Goal: Transaction & Acquisition: Purchase product/service

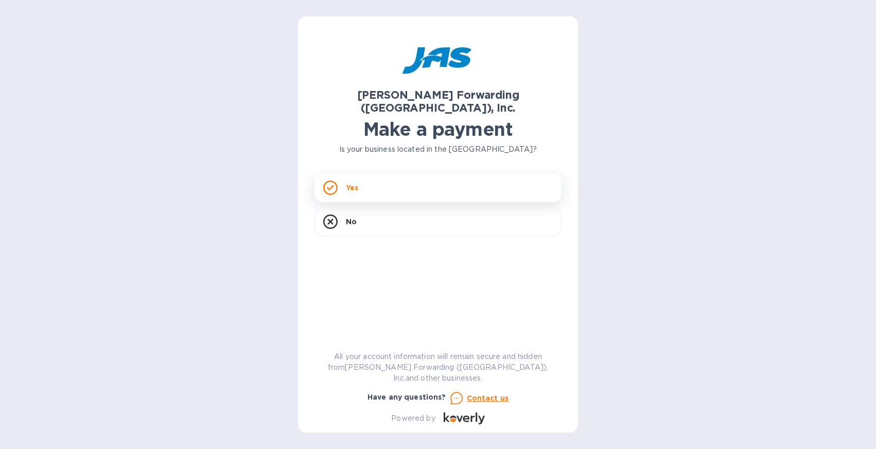
click at [399, 176] on div "Yes" at bounding box center [437, 187] width 247 height 29
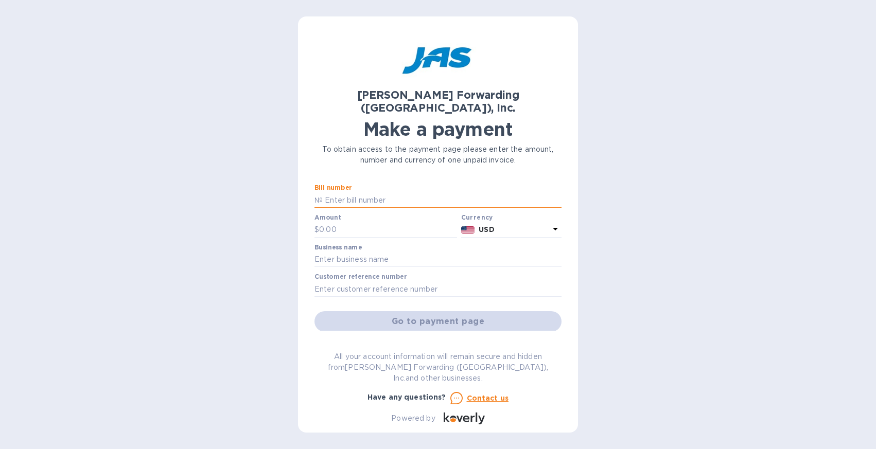
click at [361, 192] on input "text" at bounding box center [442, 199] width 239 height 15
click at [344, 192] on input "text" at bounding box center [442, 199] width 239 height 15
click at [322, 195] on p "№" at bounding box center [318, 200] width 8 height 11
click at [390, 192] on input "text" at bounding box center [442, 199] width 239 height 15
paste input "SFO503398933"
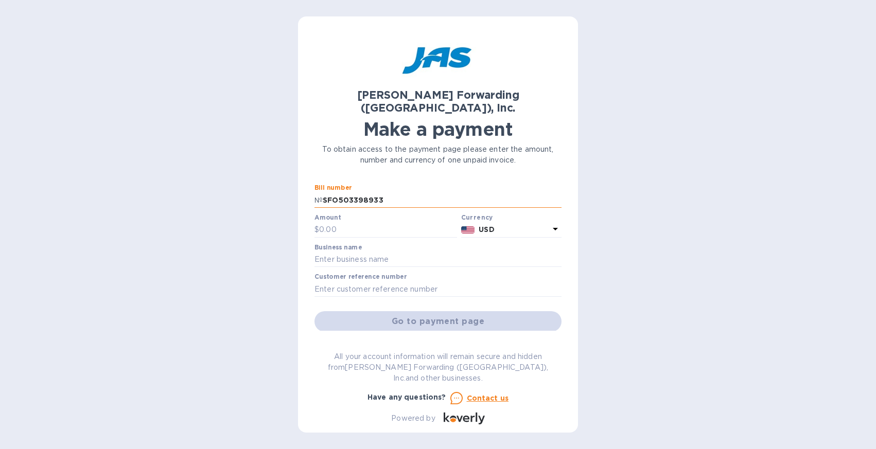
click at [390, 192] on input "SFO503398933" at bounding box center [442, 199] width 239 height 15
type input "SFO503398933"
click at [381, 222] on input "text" at bounding box center [388, 229] width 138 height 15
paste input "2,959.88"
type input "2,959.88"
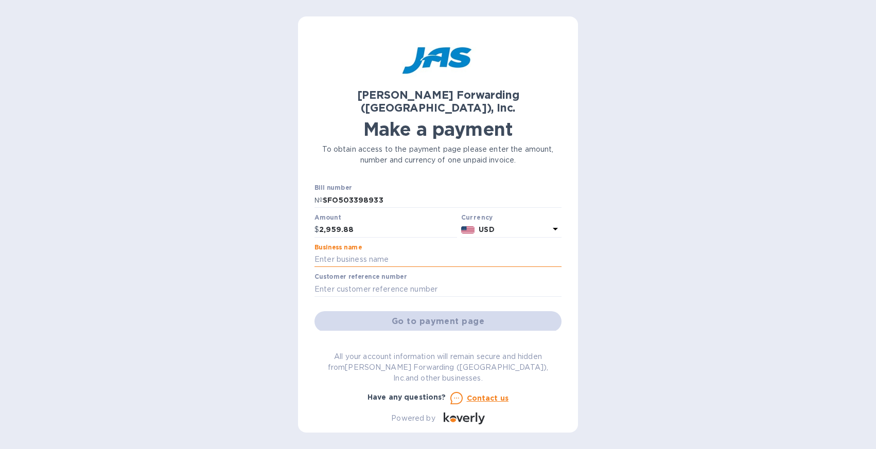
click at [409, 252] on input "text" at bounding box center [437, 259] width 247 height 15
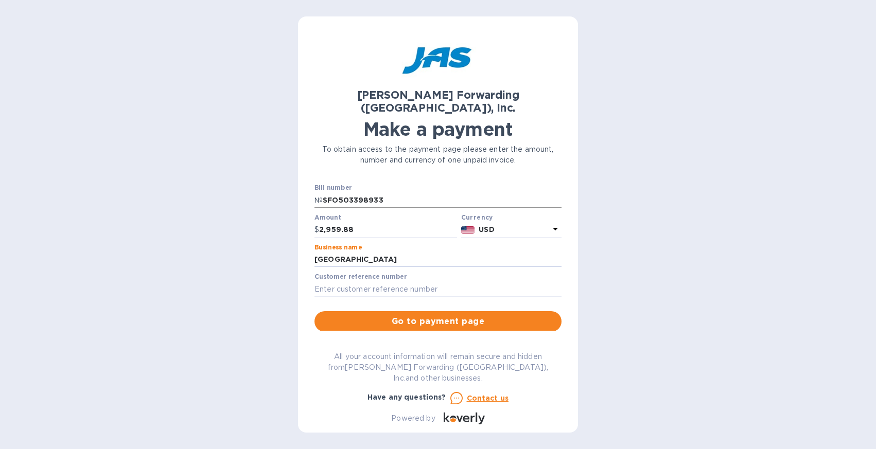
type input "[GEOGRAPHIC_DATA]"
click at [402, 192] on input "SFO503398933" at bounding box center [442, 199] width 239 height 15
click at [400, 222] on input "2,959.88" at bounding box center [388, 229] width 138 height 15
click at [417, 252] on input "[GEOGRAPHIC_DATA]" at bounding box center [437, 259] width 247 height 15
click at [446, 281] on input "text" at bounding box center [437, 288] width 247 height 15
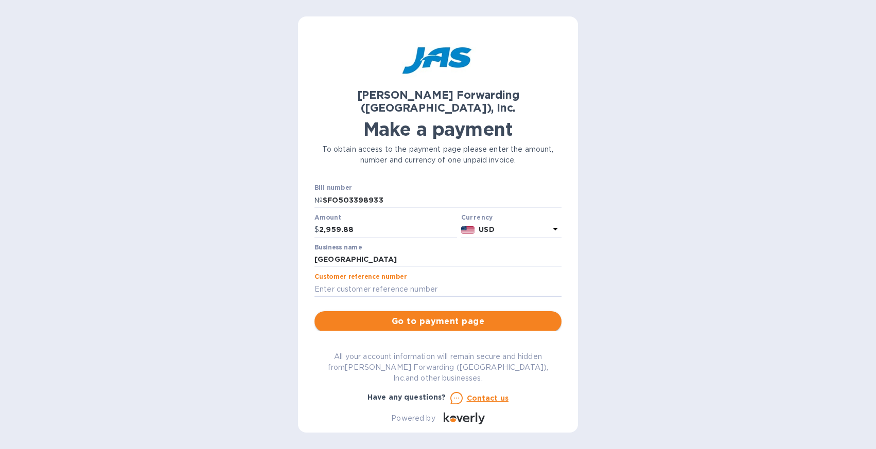
click at [439, 315] on span "Go to payment page" at bounding box center [438, 321] width 231 height 12
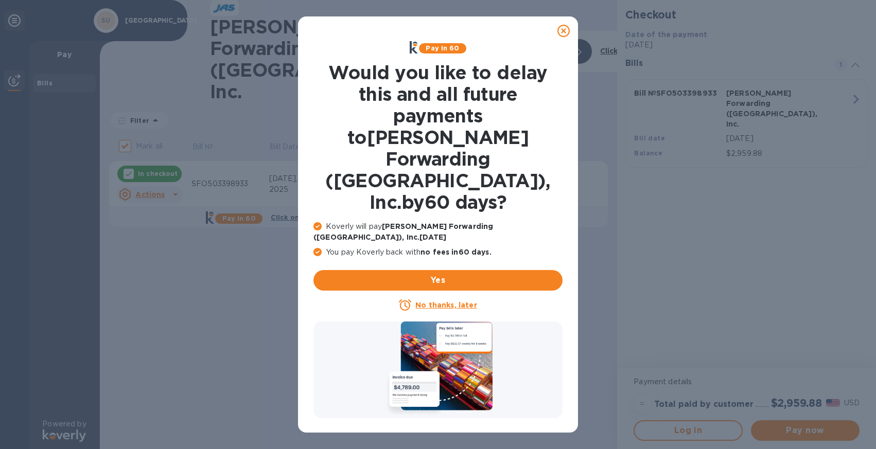
click at [441, 301] on u "No thanks, later" at bounding box center [445, 305] width 61 height 8
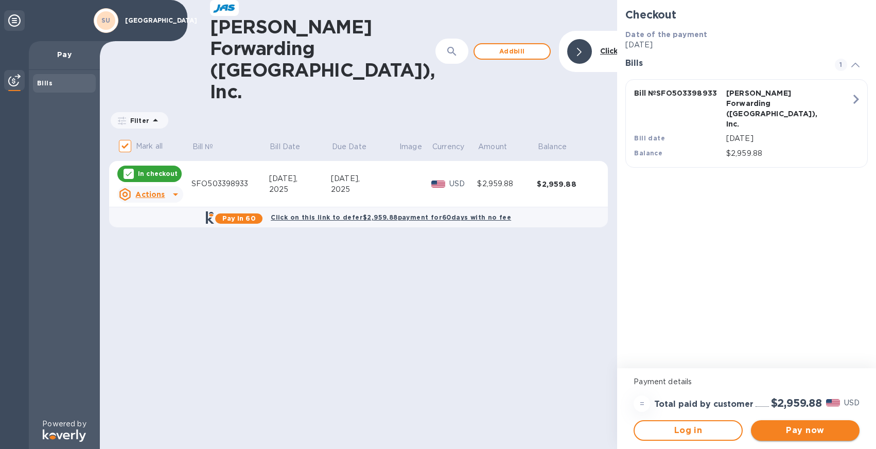
click at [814, 433] on span "Pay now" at bounding box center [805, 430] width 92 height 12
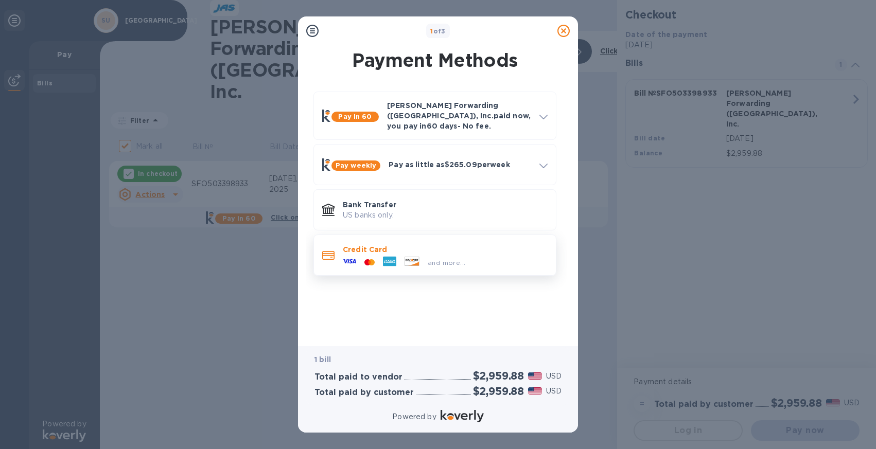
click at [480, 255] on div "and more..." at bounding box center [445, 260] width 205 height 11
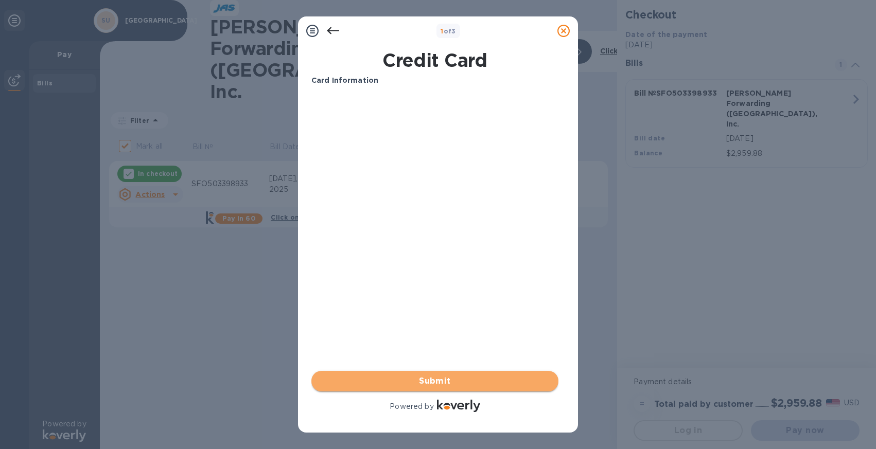
click at [447, 381] on span "Submit" at bounding box center [435, 381] width 231 height 12
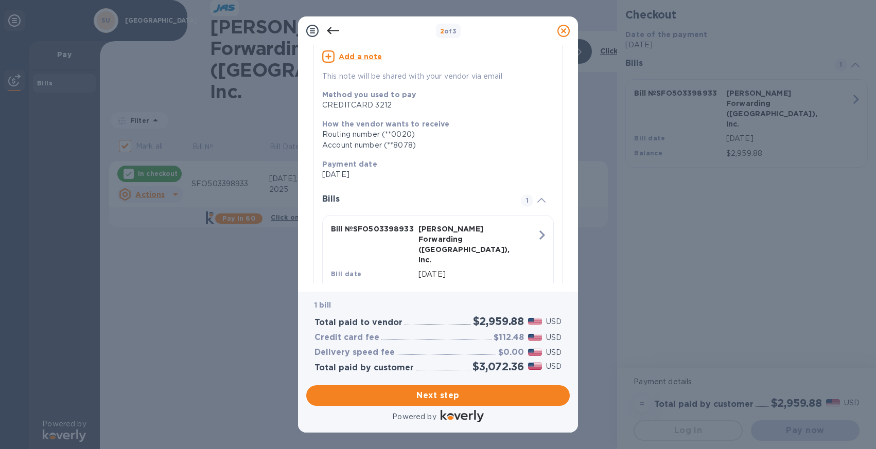
scroll to position [122, 0]
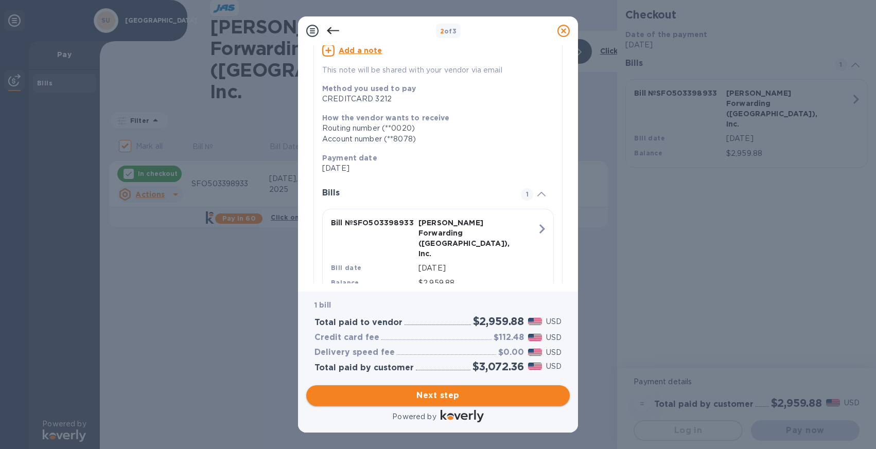
click at [471, 398] on span "Next step" at bounding box center [437, 396] width 247 height 12
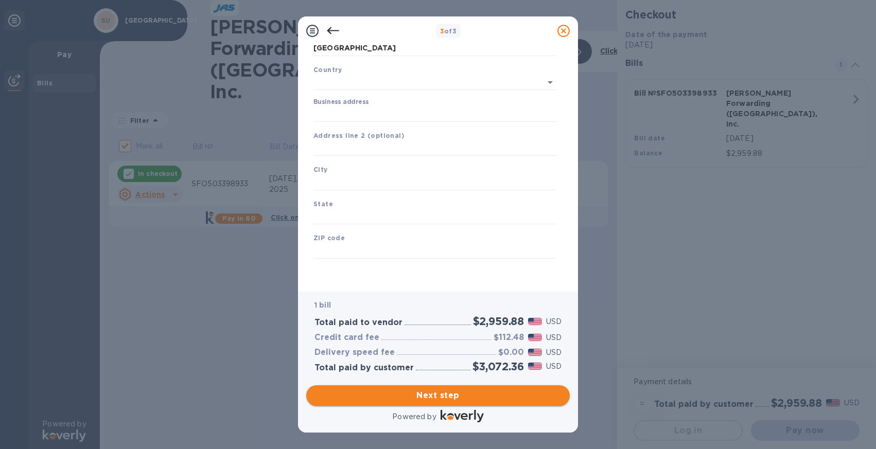
type input "[GEOGRAPHIC_DATA]"
click at [381, 116] on input "Business address" at bounding box center [434, 114] width 243 height 15
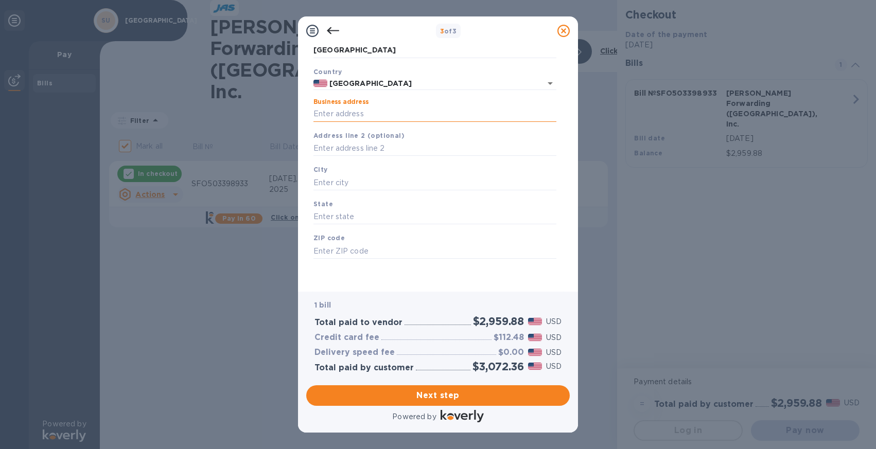
type input "[STREET_ADDRESS]"
click at [395, 146] on input "text" at bounding box center [434, 148] width 243 height 15
type input "Building 550"
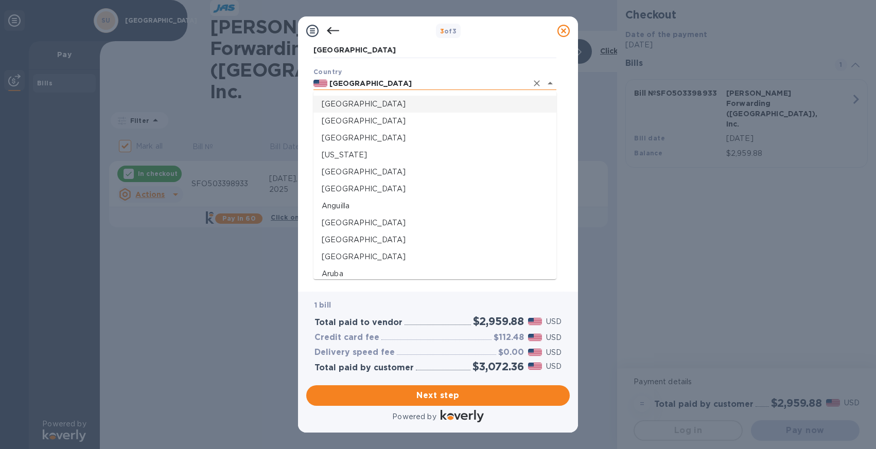
click at [402, 85] on input "[GEOGRAPHIC_DATA]" at bounding box center [427, 83] width 200 height 13
click at [353, 101] on p "[GEOGRAPHIC_DATA]" at bounding box center [435, 104] width 226 height 11
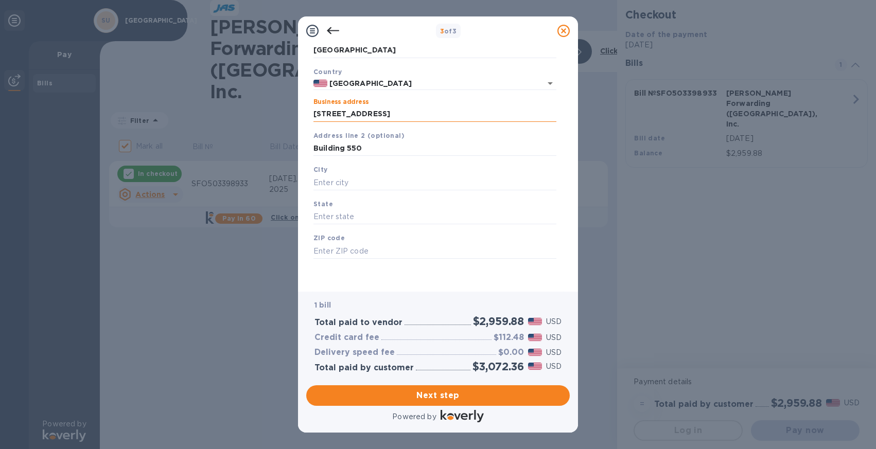
click at [415, 113] on input "[STREET_ADDRESS]" at bounding box center [434, 114] width 243 height 15
click at [376, 149] on input "Building 550" at bounding box center [434, 148] width 243 height 15
click at [350, 178] on input "text" at bounding box center [434, 182] width 243 height 15
click at [350, 180] on input "text" at bounding box center [434, 182] width 243 height 15
type input "[GEOGRAPHIC_DATA]"
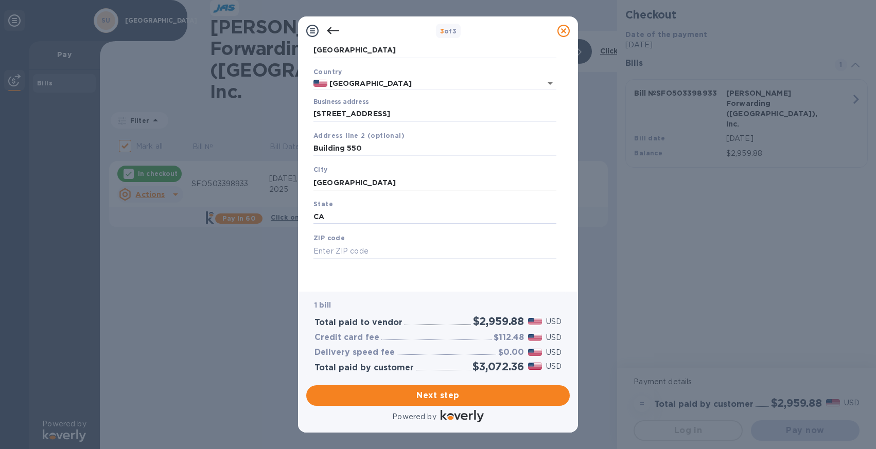
type input "CA"
type input "94305"
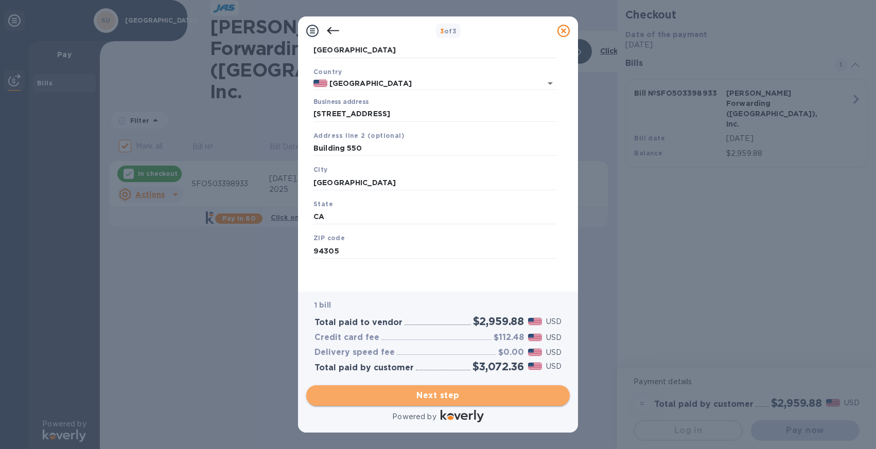
click at [444, 395] on span "Next step" at bounding box center [437, 396] width 247 height 12
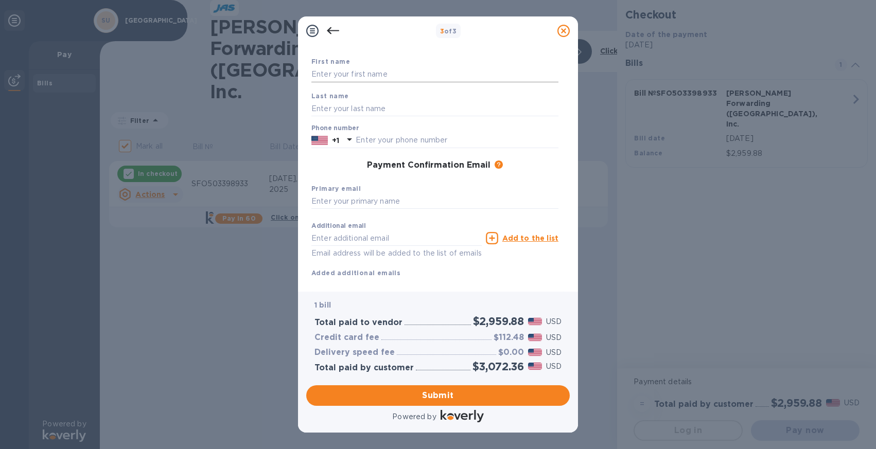
click at [364, 80] on input "text" at bounding box center [434, 74] width 247 height 15
type input "[PERSON_NAME]"
type input "3105971273"
type input "[EMAIL_ADDRESS][DOMAIN_NAME]"
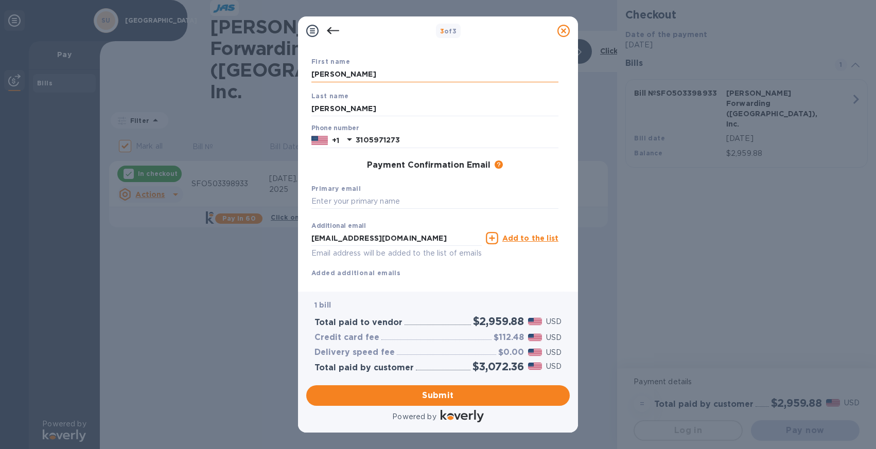
click at [400, 78] on input "[PERSON_NAME]" at bounding box center [434, 74] width 247 height 15
click at [349, 103] on input "[PERSON_NAME]" at bounding box center [434, 108] width 247 height 15
click at [520, 136] on input "3105971273" at bounding box center [457, 140] width 203 height 15
click at [343, 165] on div "Payment Confirmation Email The added email addresses will be used to send the p…" at bounding box center [434, 166] width 247 height 10
click at [348, 204] on input "text" at bounding box center [434, 201] width 247 height 15
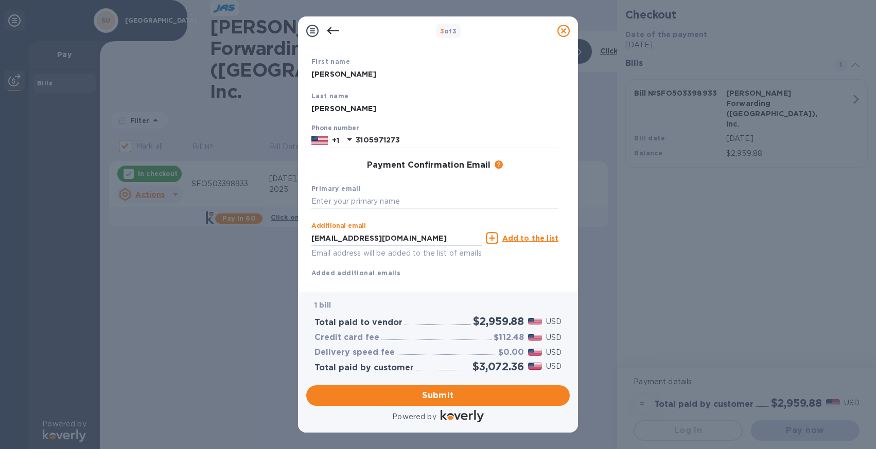
drag, startPoint x: 429, startPoint y: 239, endPoint x: 295, endPoint y: 239, distance: 133.8
click at [295, 239] on div "3 of 3 Payment Contact Information First name [PERSON_NAME] Last name [PERSON_N…" at bounding box center [438, 224] width 876 height 449
click at [383, 200] on input "text" at bounding box center [434, 201] width 247 height 15
paste input "[EMAIL_ADDRESS][DOMAIN_NAME]"
type input "[EMAIL_ADDRESS][DOMAIN_NAME]"
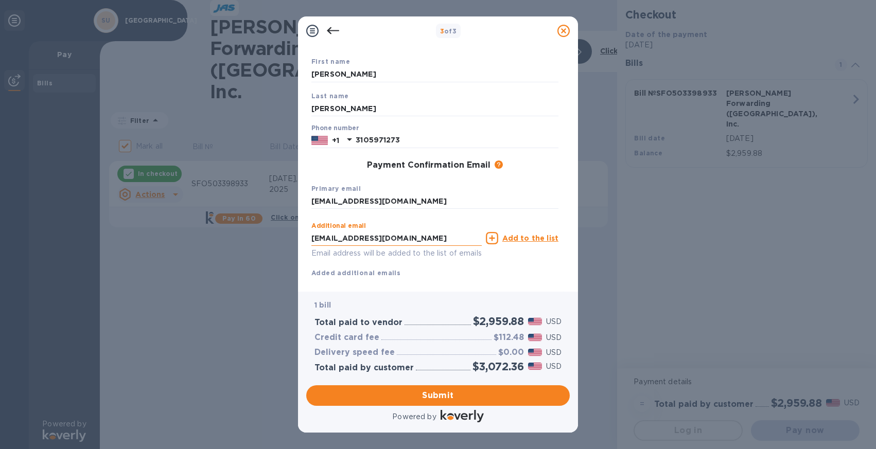
click at [440, 243] on input "[EMAIL_ADDRESS][DOMAIN_NAME]" at bounding box center [396, 238] width 170 height 15
drag, startPoint x: 390, startPoint y: 239, endPoint x: 220, endPoint y: 238, distance: 169.8
click at [220, 238] on div "3 of 3 Payment Contact Information First name [PERSON_NAME] Last name [PERSON_N…" at bounding box center [438, 224] width 876 height 449
click at [446, 394] on span "Submit" at bounding box center [437, 396] width 247 height 12
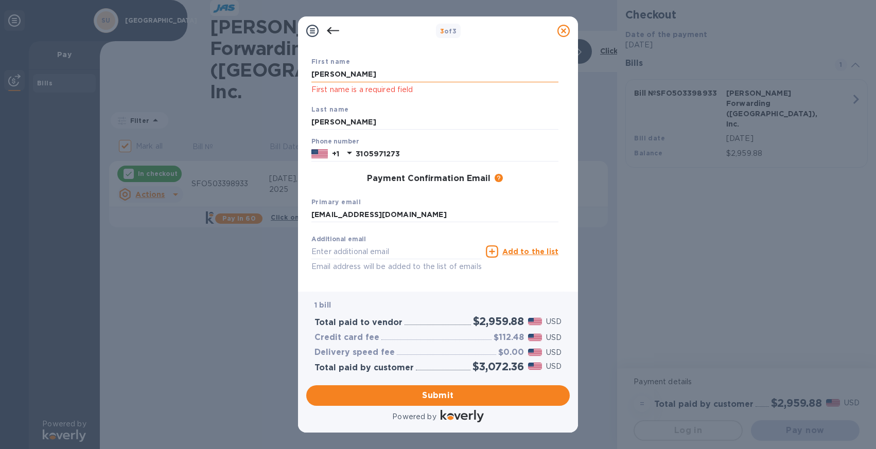
click at [345, 72] on input "[PERSON_NAME]" at bounding box center [434, 74] width 247 height 15
drag, startPoint x: 351, startPoint y: 74, endPoint x: 263, endPoint y: 70, distance: 88.1
click at [263, 70] on div "3 of 3 Payment Contact Information First name [PERSON_NAME] First name is a req…" at bounding box center [438, 224] width 876 height 449
type input "S"
type input "[PERSON_NAME]"
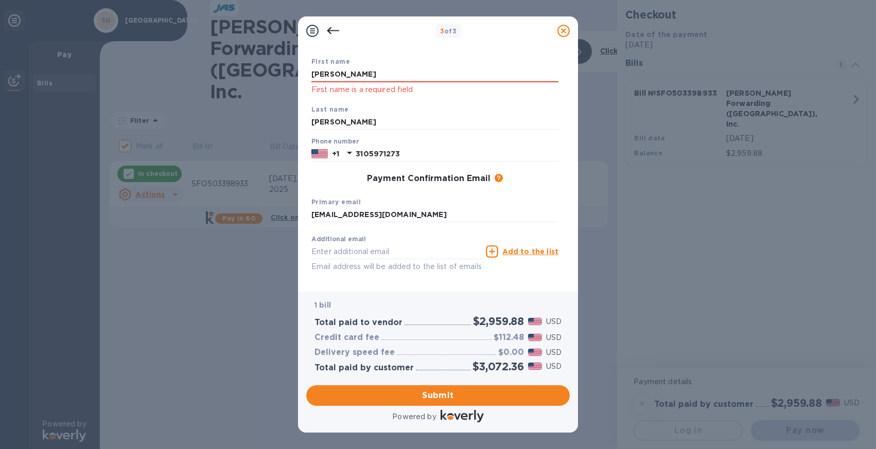
click at [320, 100] on div "Last name [PERSON_NAME]" at bounding box center [434, 117] width 255 height 34
click at [385, 123] on input "[PERSON_NAME]" at bounding box center [434, 122] width 247 height 15
click at [329, 178] on div "Payment Confirmation Email The added email addresses will be used to send the p…" at bounding box center [434, 179] width 247 height 10
click at [438, 395] on span "Submit" at bounding box center [437, 396] width 247 height 12
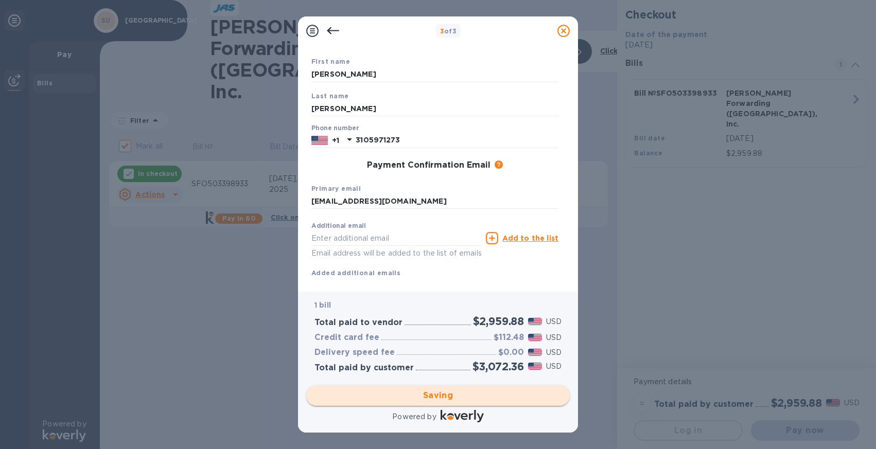
checkbox input "false"
